Goal: Transaction & Acquisition: Subscribe to service/newsletter

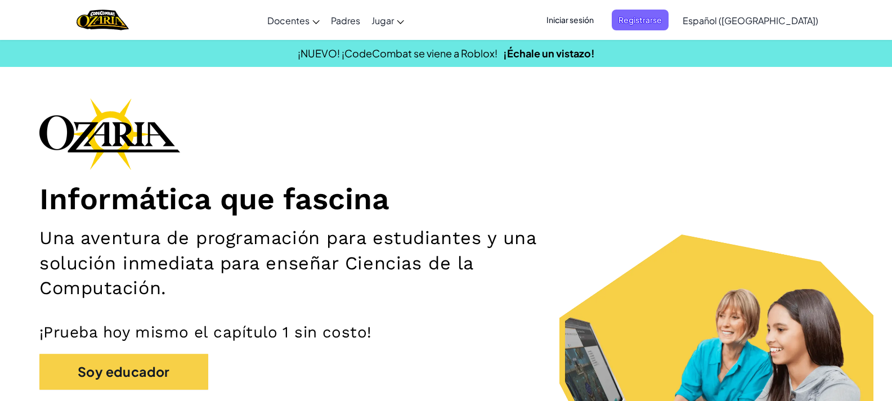
click at [601, 13] on span "Iniciar sesión" at bounding box center [570, 20] width 61 height 21
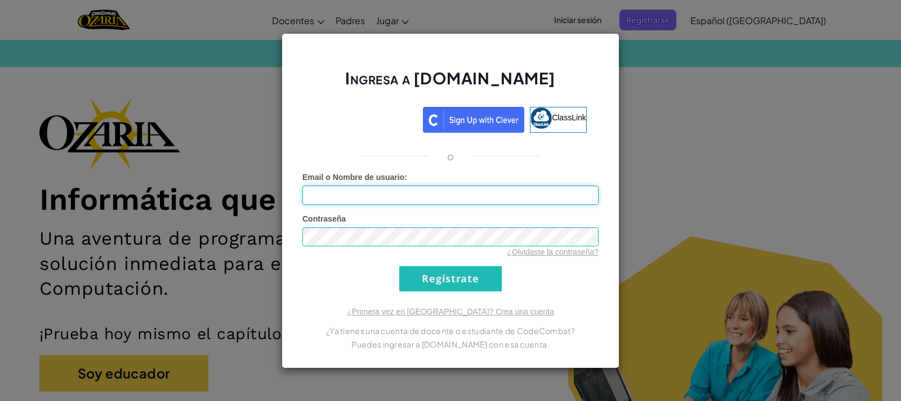
click at [404, 187] on input "Email o Nombre de usuario :" at bounding box center [450, 195] width 296 height 19
click at [436, 272] on input "Regístrate" at bounding box center [450, 278] width 102 height 25
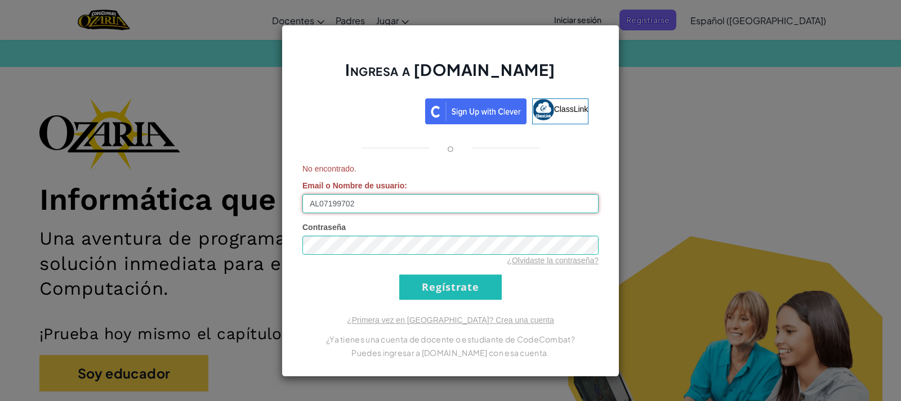
click at [398, 202] on input "AL07199702" at bounding box center [450, 203] width 296 height 19
type input "[EMAIL_ADDRESS][DOMAIN_NAME]"
click at [439, 278] on input "Regístrate" at bounding box center [450, 287] width 102 height 25
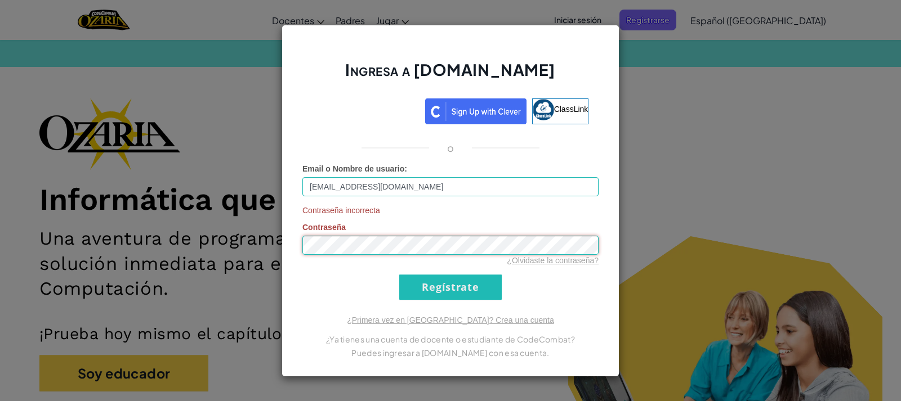
click at [399, 275] on input "Regístrate" at bounding box center [450, 287] width 102 height 25
